Goal: Navigation & Orientation: Understand site structure

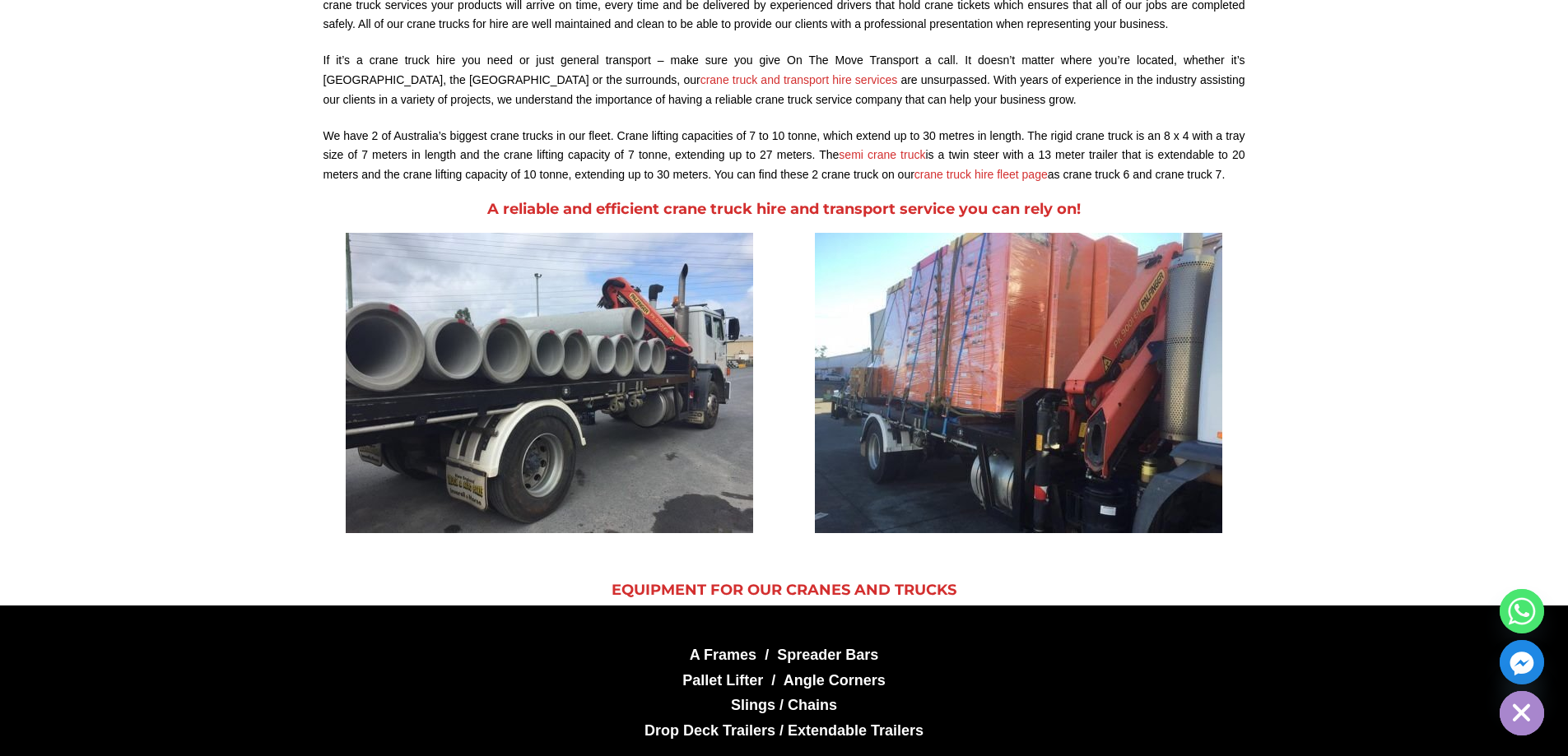
scroll to position [2387, 0]
